Goal: Information Seeking & Learning: Learn about a topic

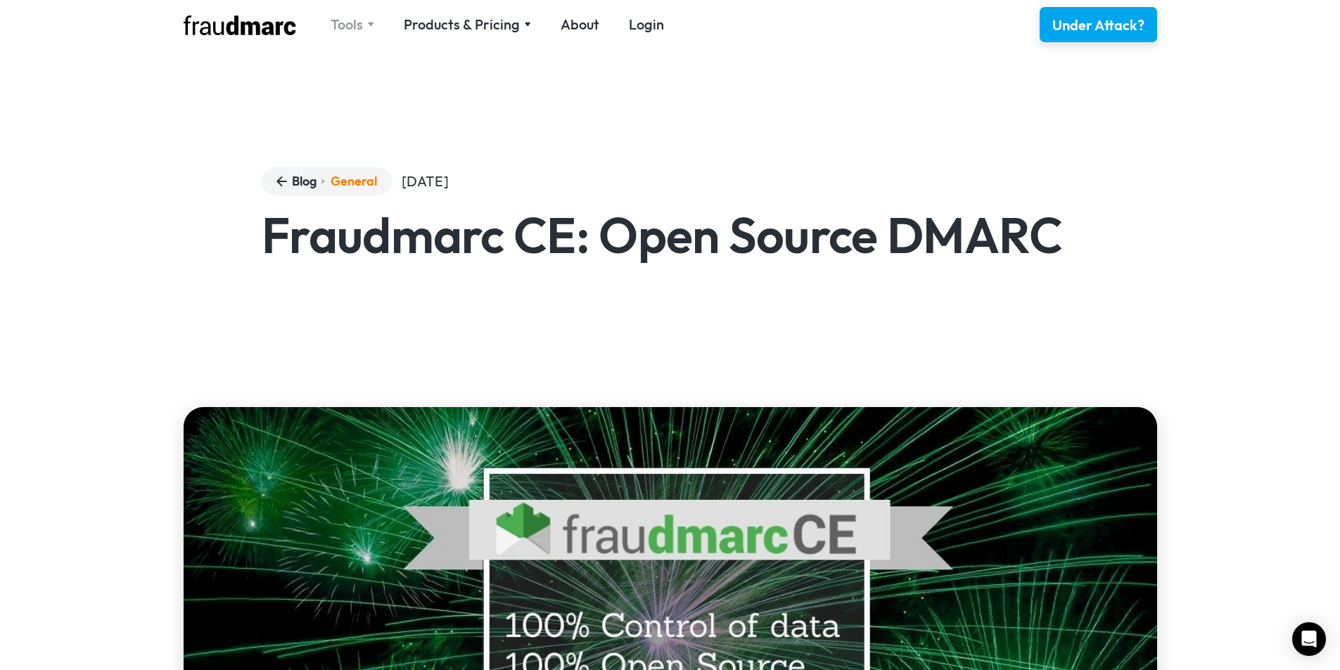
click at [355, 26] on div "Tools" at bounding box center [347, 25] width 32 height 20
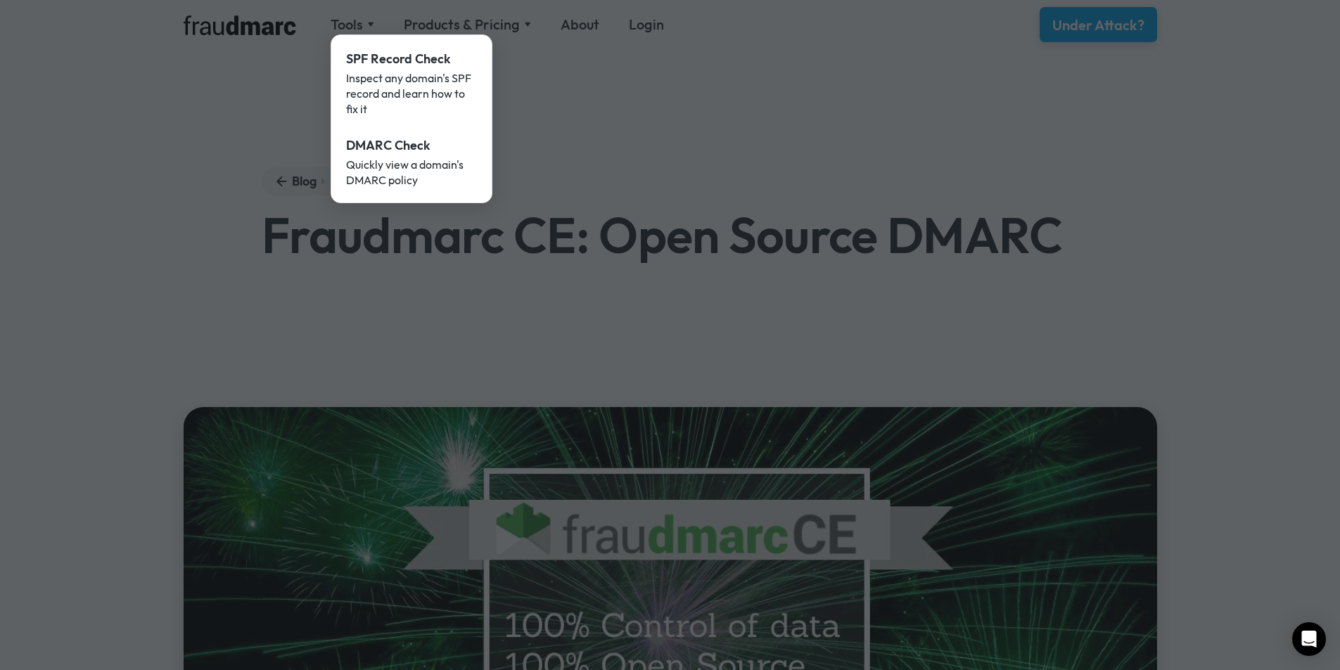
click at [461, 22] on div at bounding box center [670, 335] width 1340 height 670
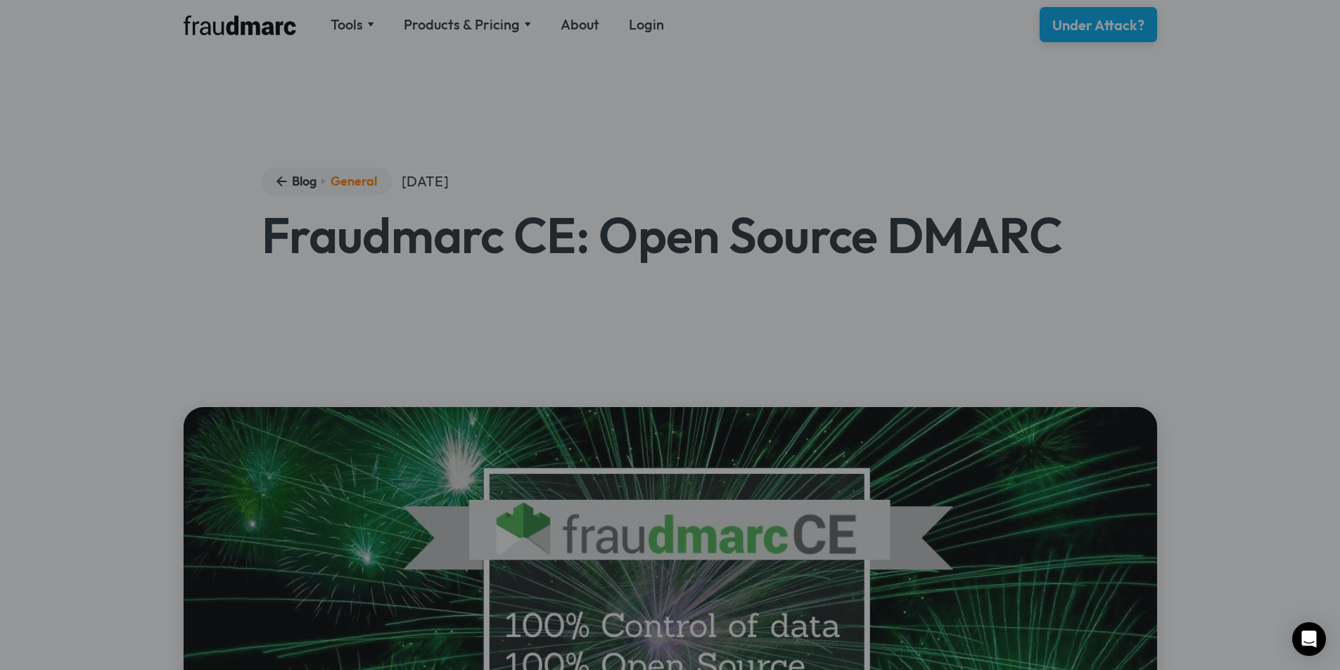
click at [468, 24] on div at bounding box center [670, 335] width 1340 height 670
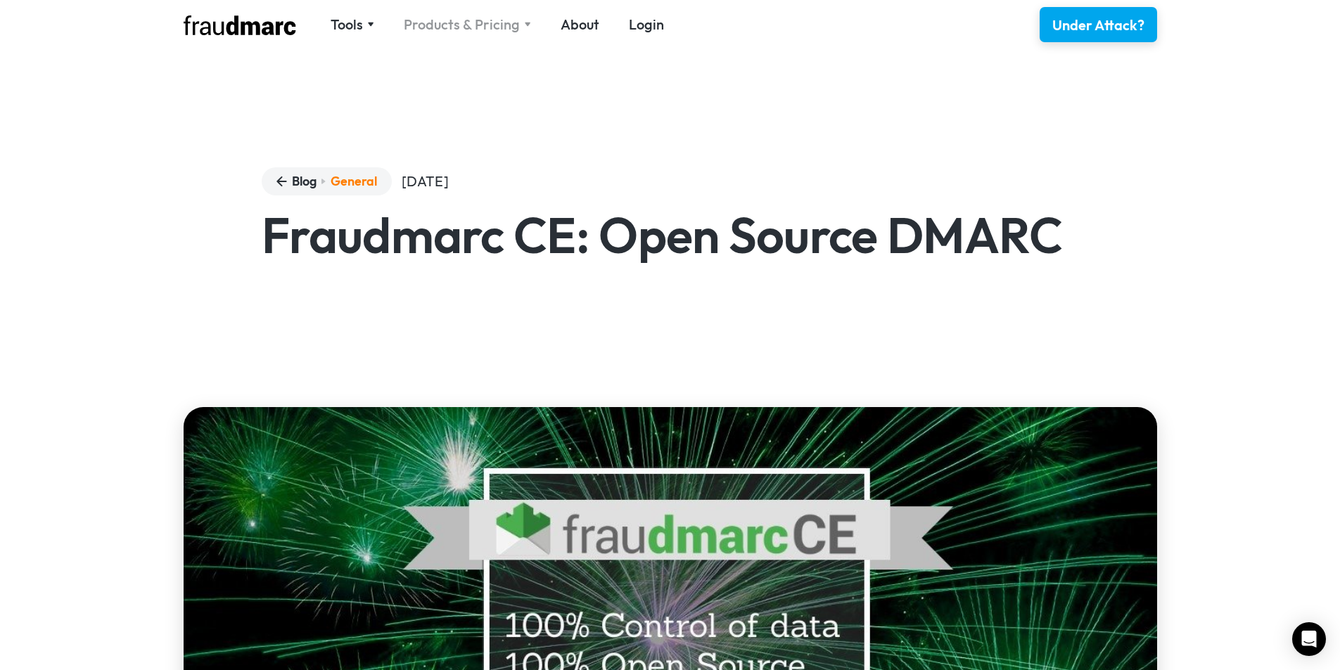
click at [479, 27] on div "Products & Pricing" at bounding box center [462, 25] width 116 height 20
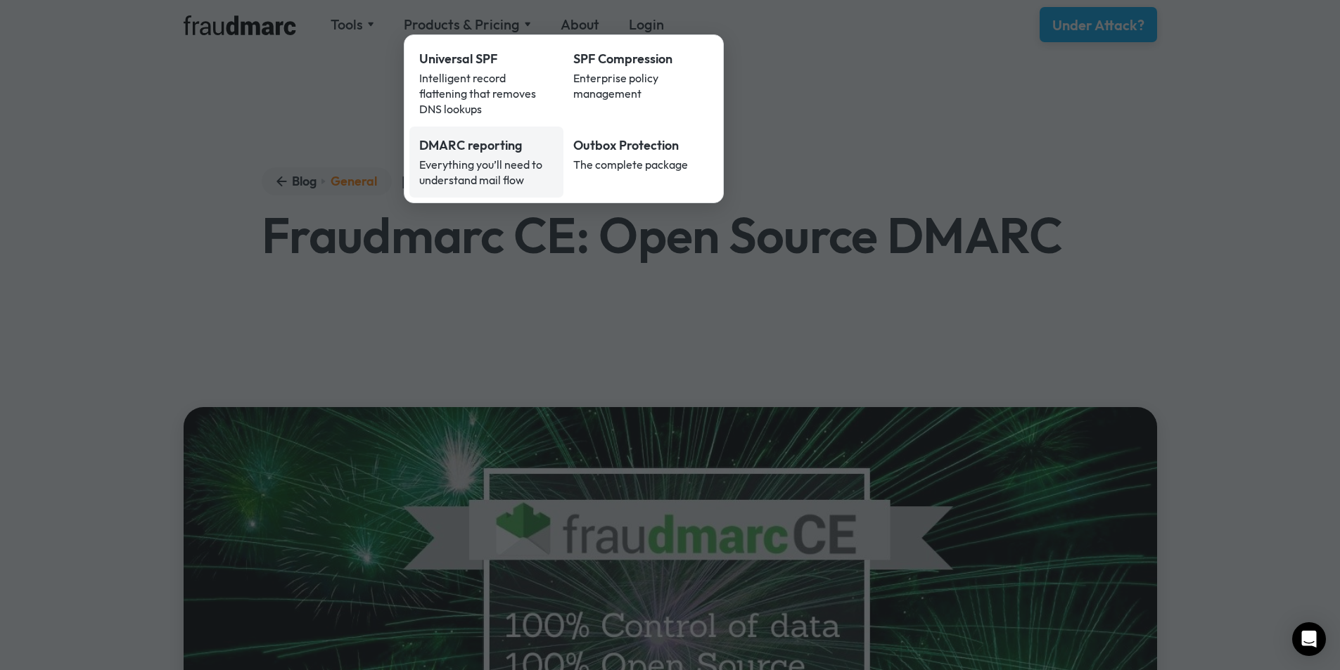
click at [497, 158] on div "Everything you’ll need to understand mail flow" at bounding box center [486, 172] width 135 height 31
